Goal: Information Seeking & Learning: Learn about a topic

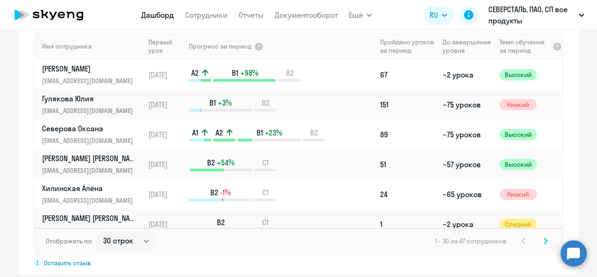
scroll to position [686, 0]
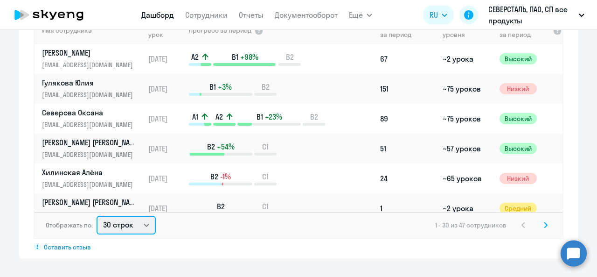
click at [118, 218] on select "30 строк 50 строк 100 строк" at bounding box center [126, 224] width 59 height 19
select select "100"
click at [97, 215] on select "30 строк 50 строк 100 строк" at bounding box center [126, 224] width 59 height 19
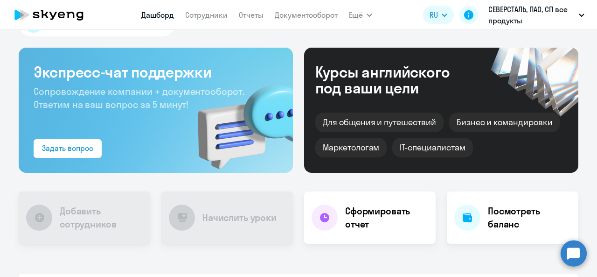
scroll to position [0, 0]
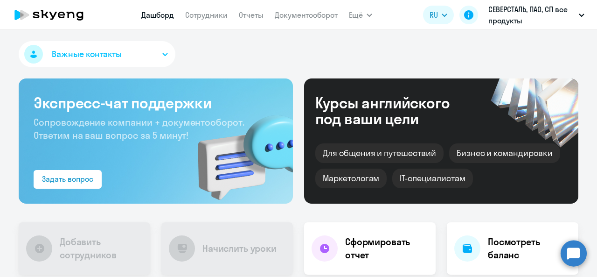
click at [95, 47] on button "Важные контакты" at bounding box center [97, 54] width 157 height 26
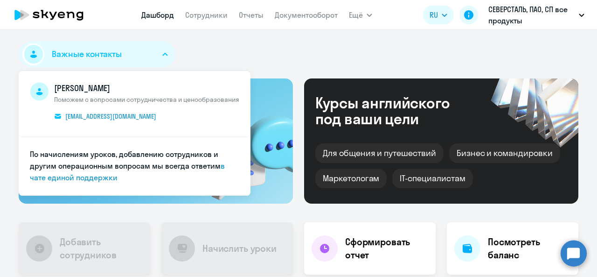
click at [235, 50] on div "Важные контакты [PERSON_NAME] с вопросами сотрудничества и ценообразования [EMA…" at bounding box center [299, 56] width 560 height 30
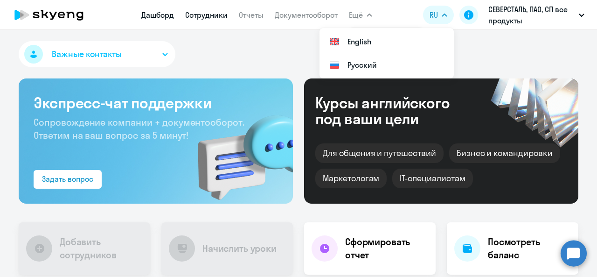
click at [208, 17] on link "Сотрудники" at bounding box center [206, 14] width 42 height 9
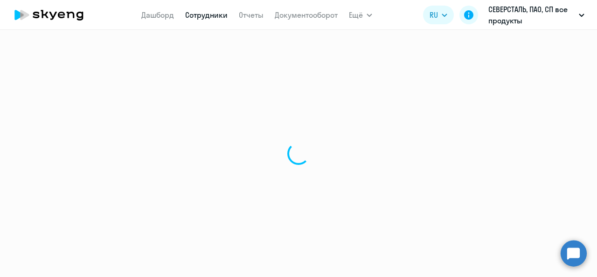
select select "30"
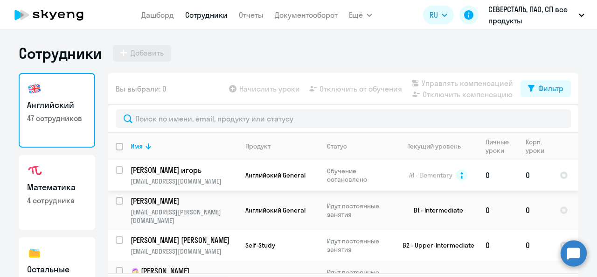
click at [193, 172] on p "[PERSON_NAME] игорь" at bounding box center [183, 170] width 105 height 10
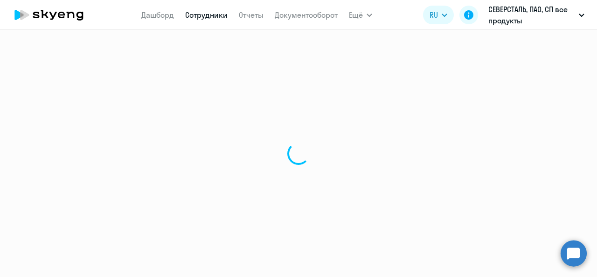
select select "english"
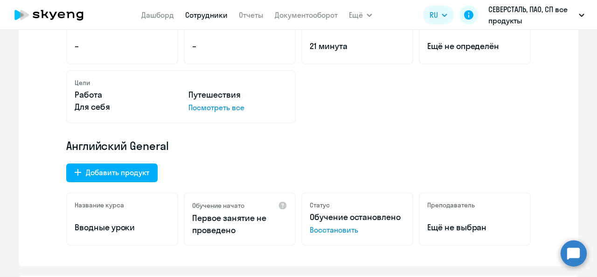
scroll to position [93, 0]
